Goal: Task Accomplishment & Management: Use online tool/utility

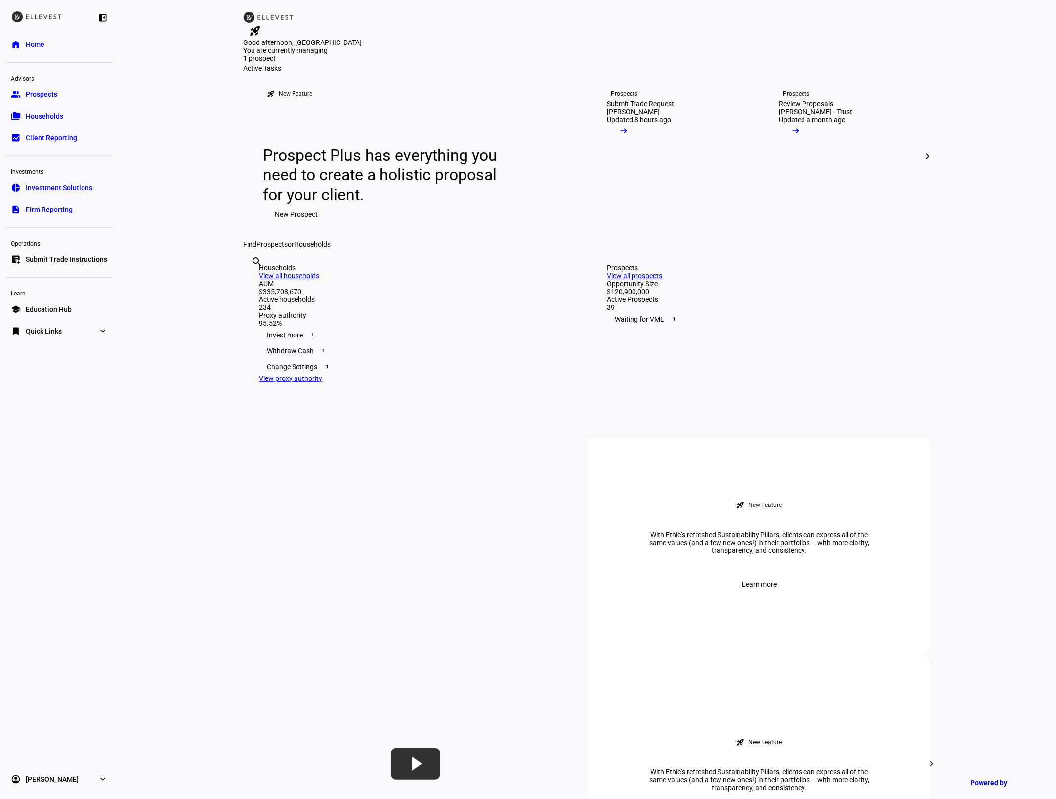
scroll to position [661, 0]
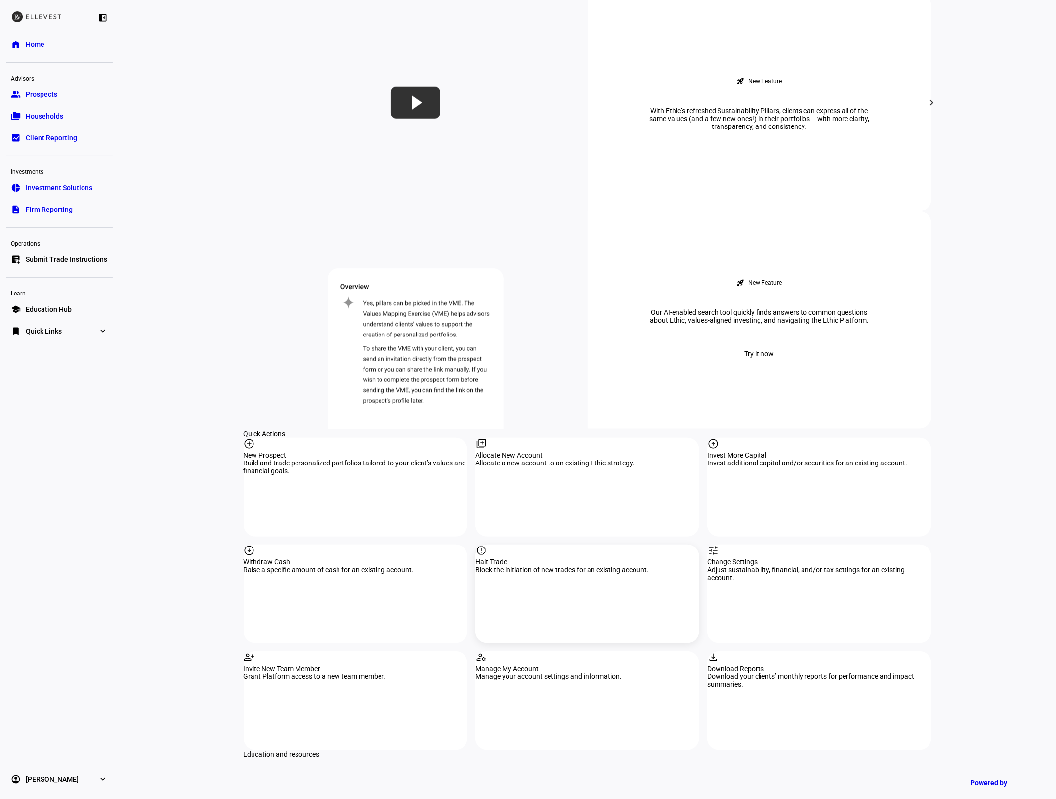
click at [607, 558] on div "Halt Trade" at bounding box center [587, 562] width 224 height 8
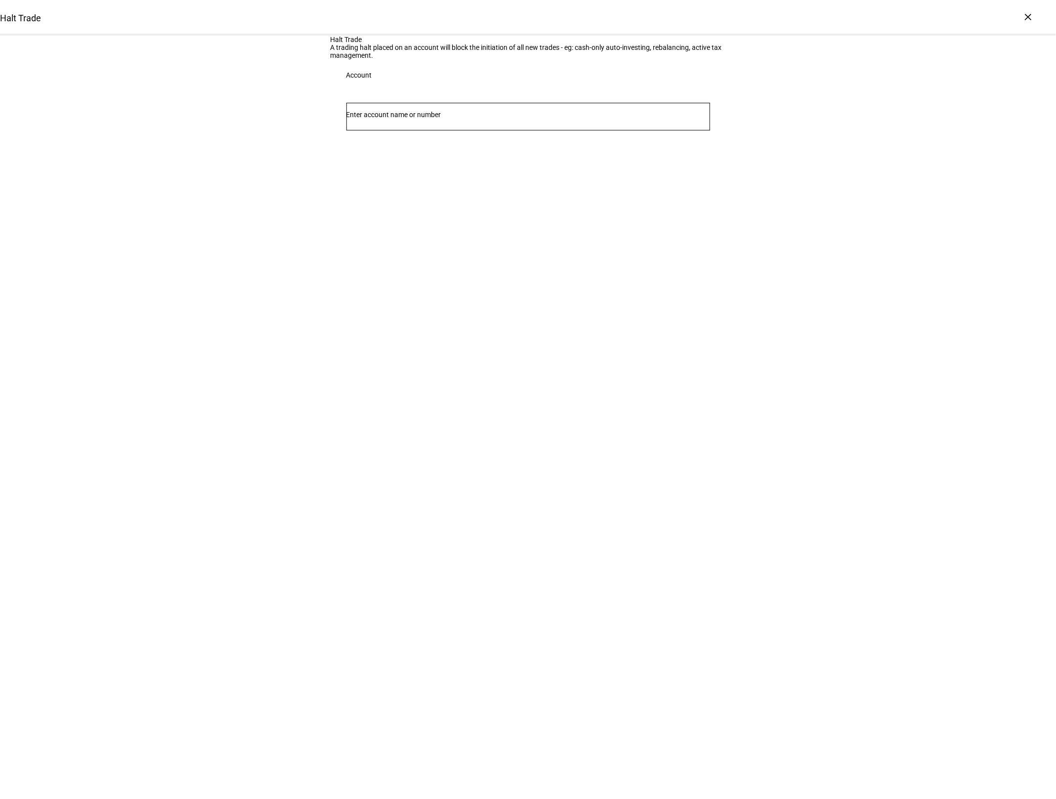
click at [457, 119] on input "Number" at bounding box center [528, 115] width 364 height 8
type input "5662"
drag, startPoint x: 482, startPoint y: 273, endPoint x: 73, endPoint y: 303, distance: 410.8
click at [423, 273] on span "[PERSON_NAME]" at bounding box center [393, 268] width 60 height 11
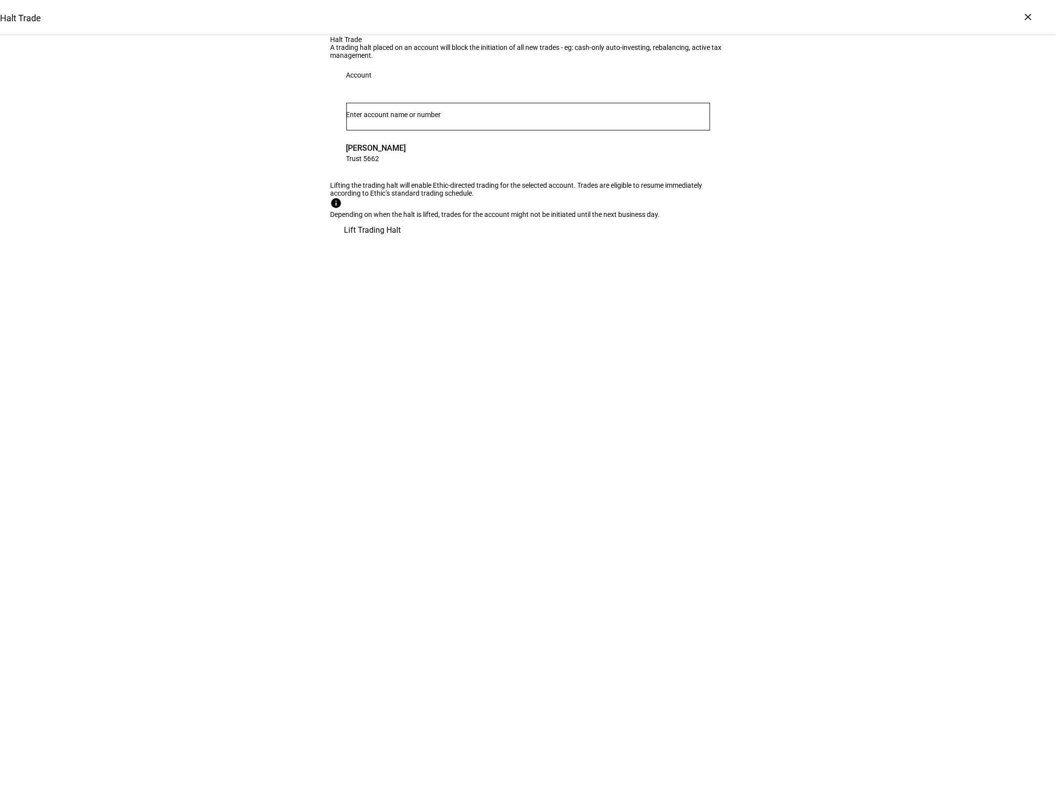
click at [401, 242] on span "Lift Trading Halt" at bounding box center [372, 230] width 57 height 24
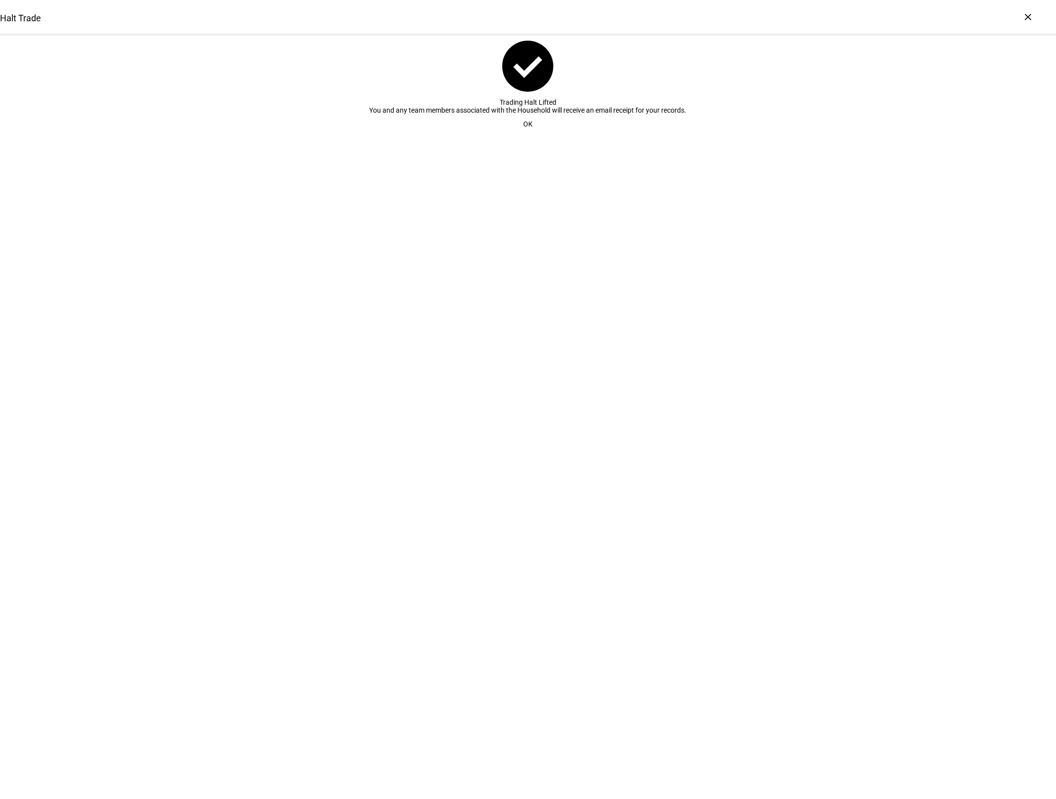
click at [532, 134] on span "OK" at bounding box center [527, 124] width 9 height 20
